Goal: Task Accomplishment & Management: Complete application form

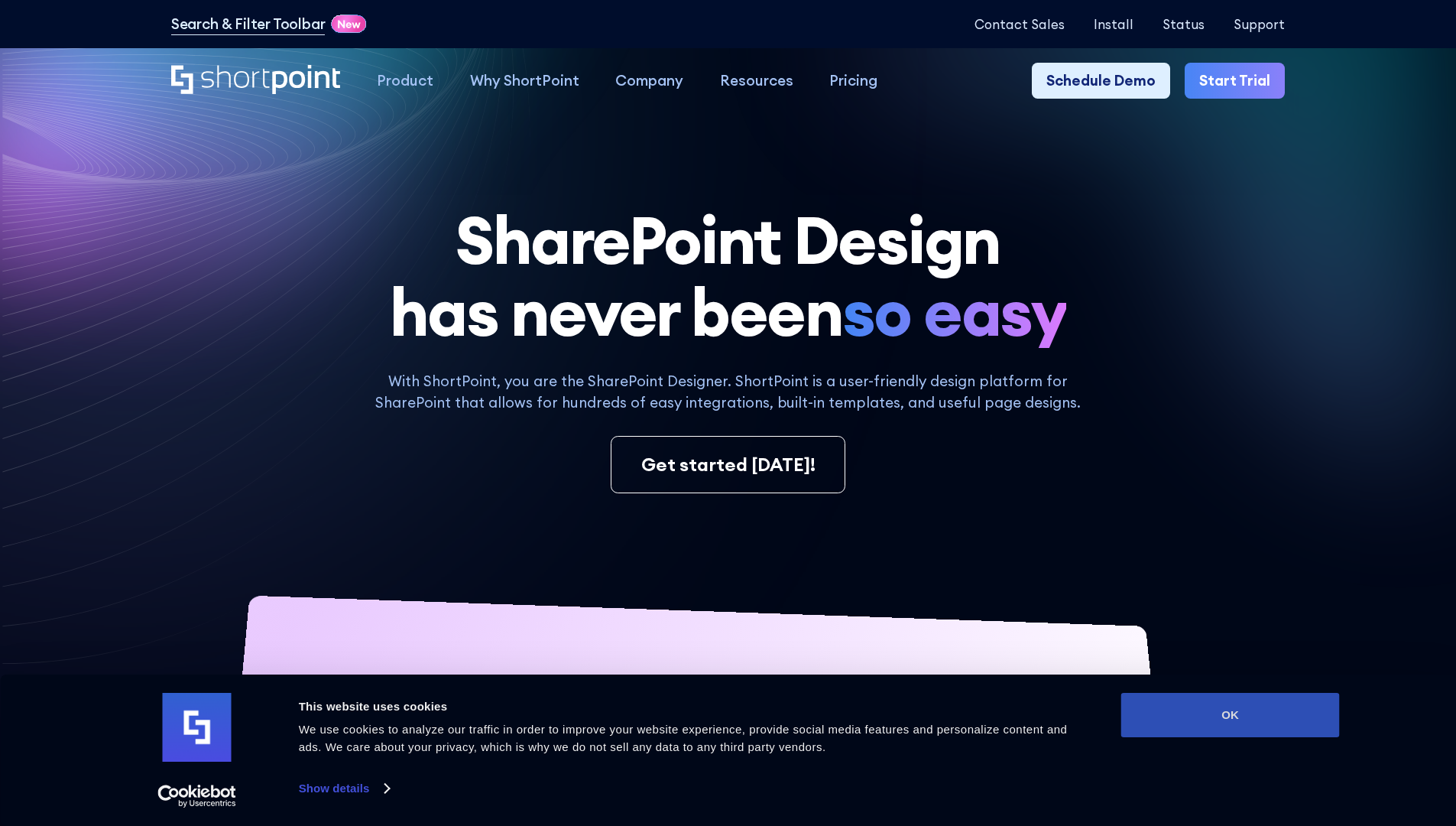
click at [1230, 715] on button "OK" at bounding box center [1231, 715] width 218 height 44
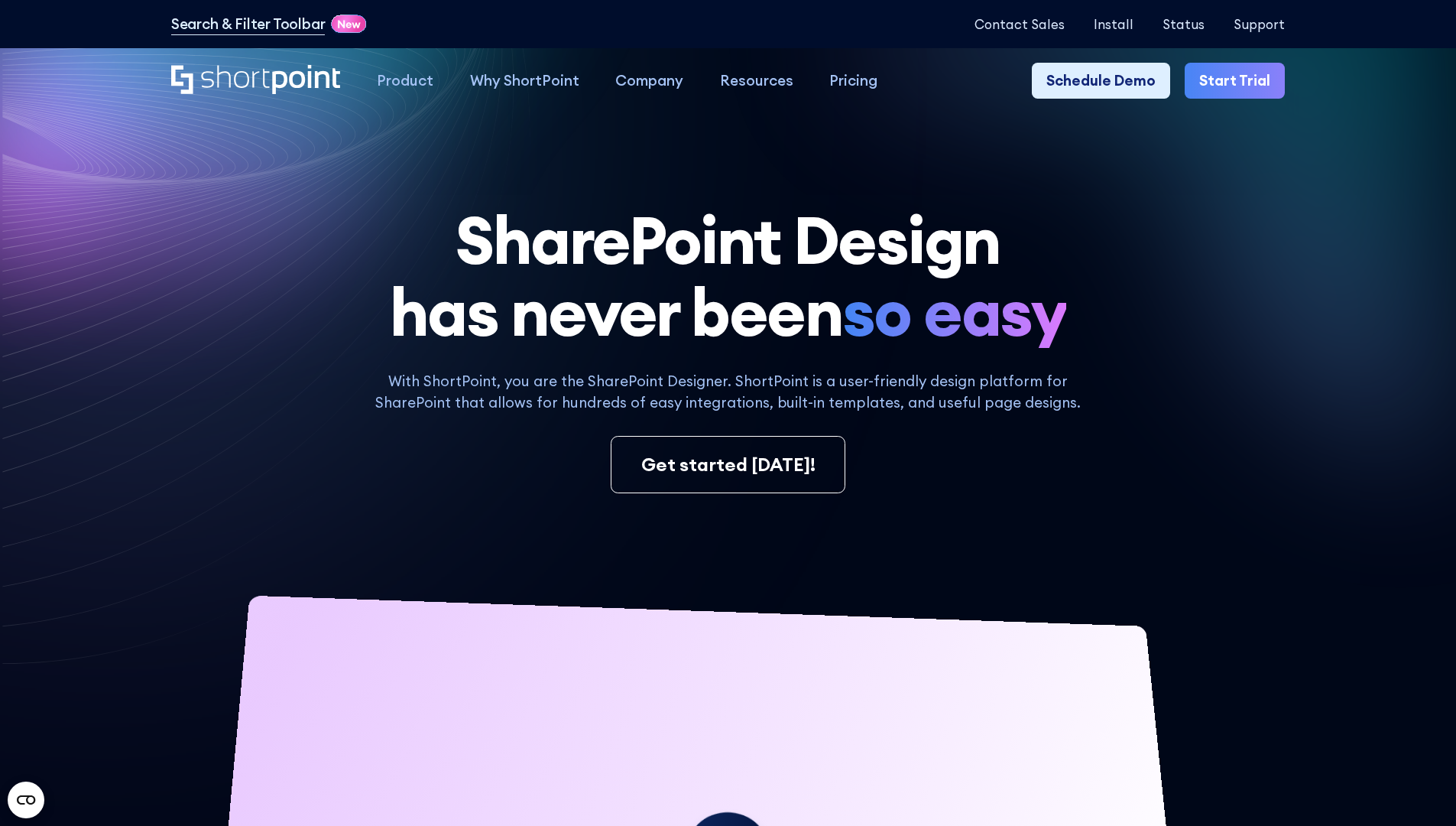
click at [1239, 81] on link "Start Trial" at bounding box center [1235, 81] width 100 height 37
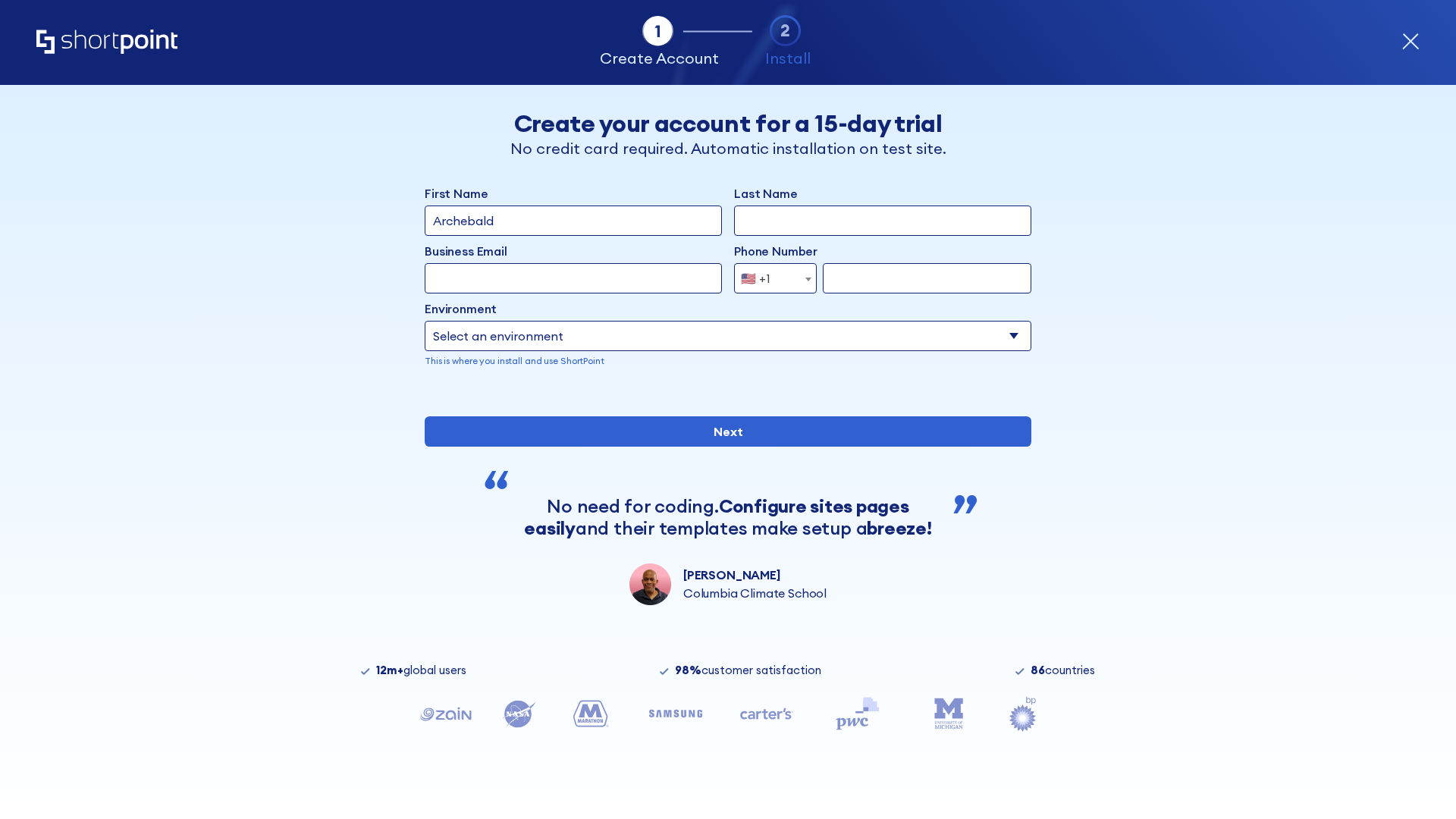
type input "Archebald"
type input "Berkuskv"
type input "2125556789"
select select "Microsoft 365"
type input "2125556789"
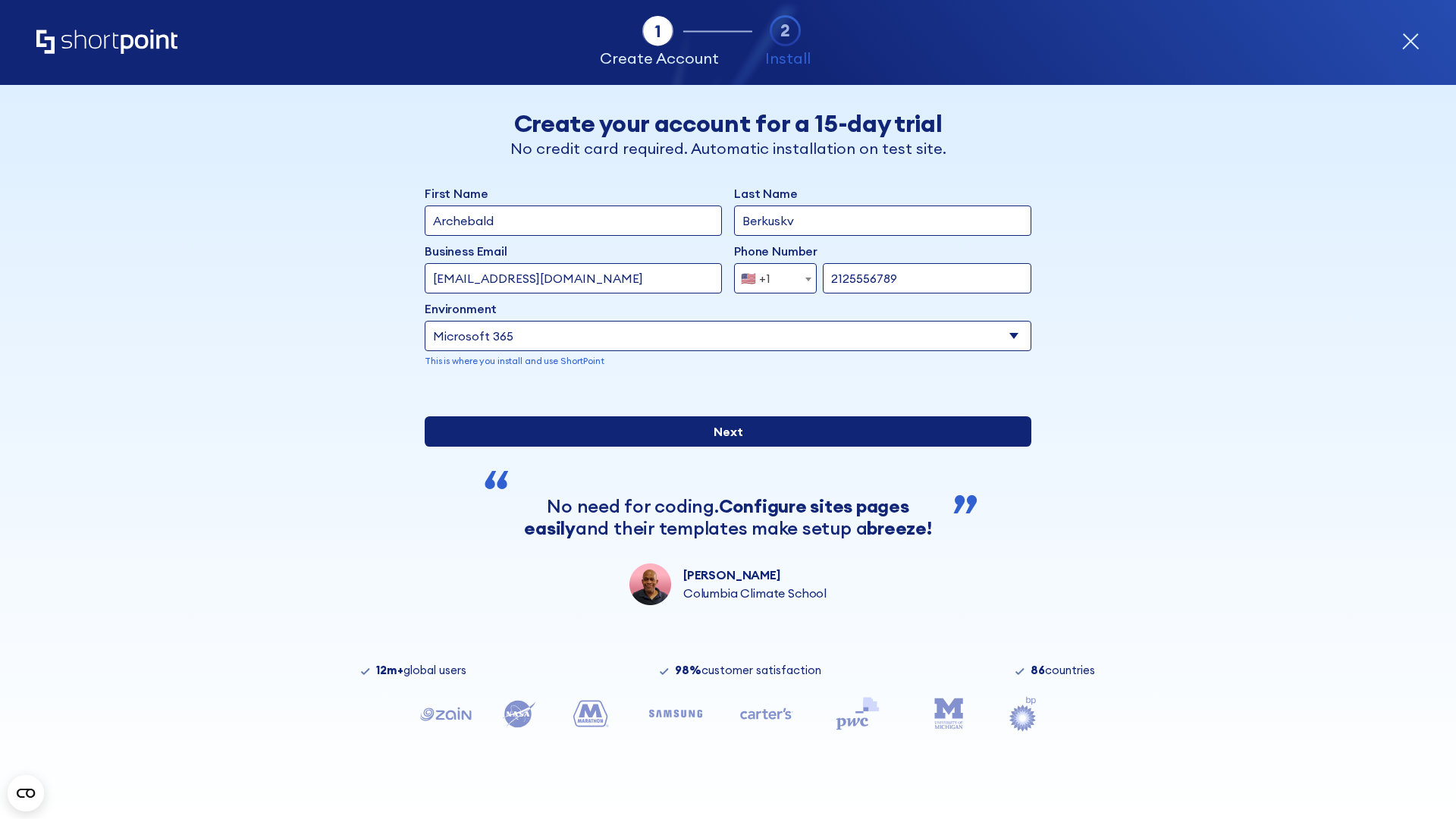
scroll to position [4, 0]
click at [722, 447] on input "Next" at bounding box center [727, 431] width 607 height 30
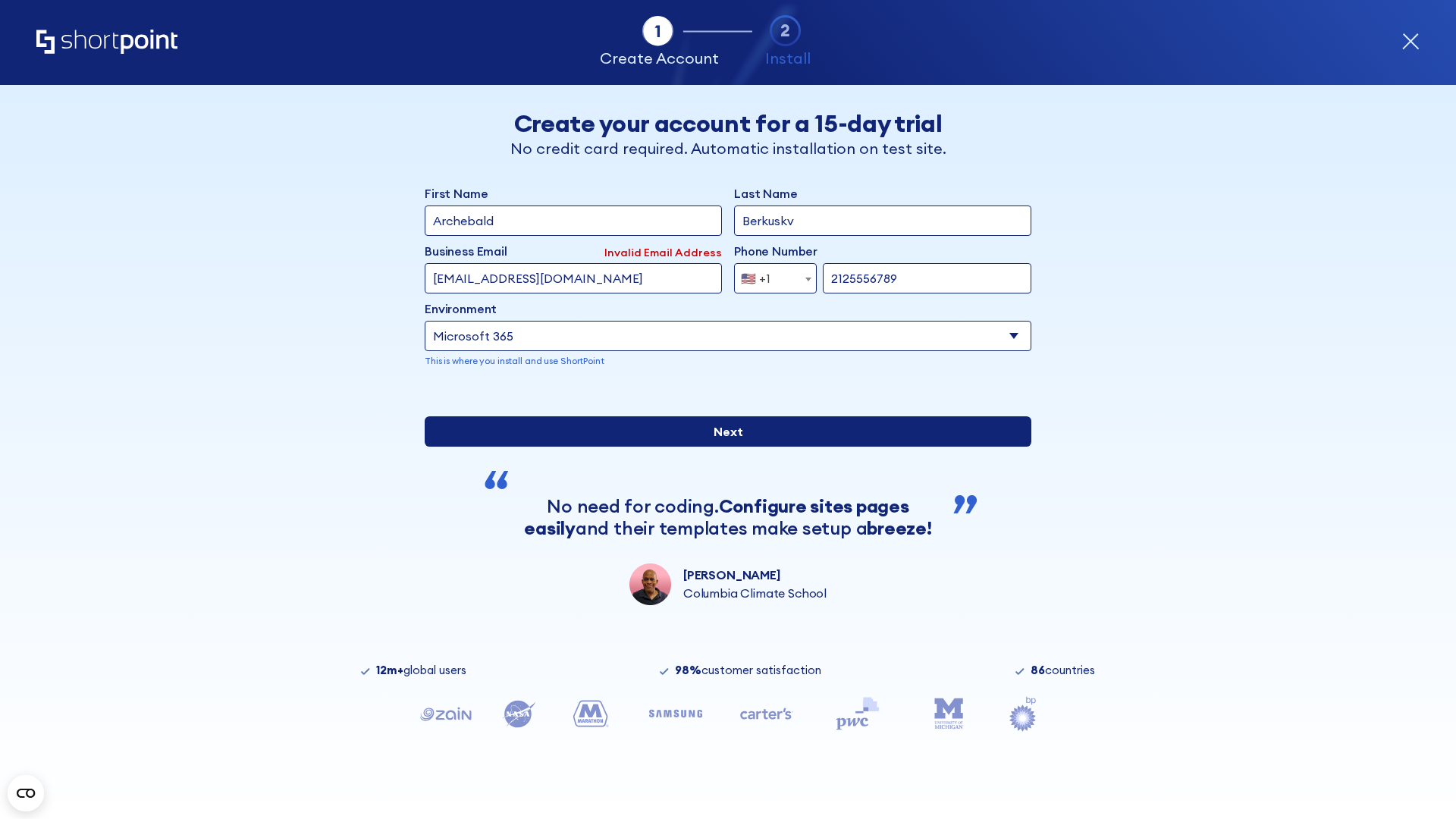
click at [722, 447] on input "Next" at bounding box center [727, 431] width 607 height 30
type input "testEmail@outlook.com"
click at [722, 447] on input "Next" at bounding box center [727, 431] width 607 height 30
